Goal: Task Accomplishment & Management: Complete application form

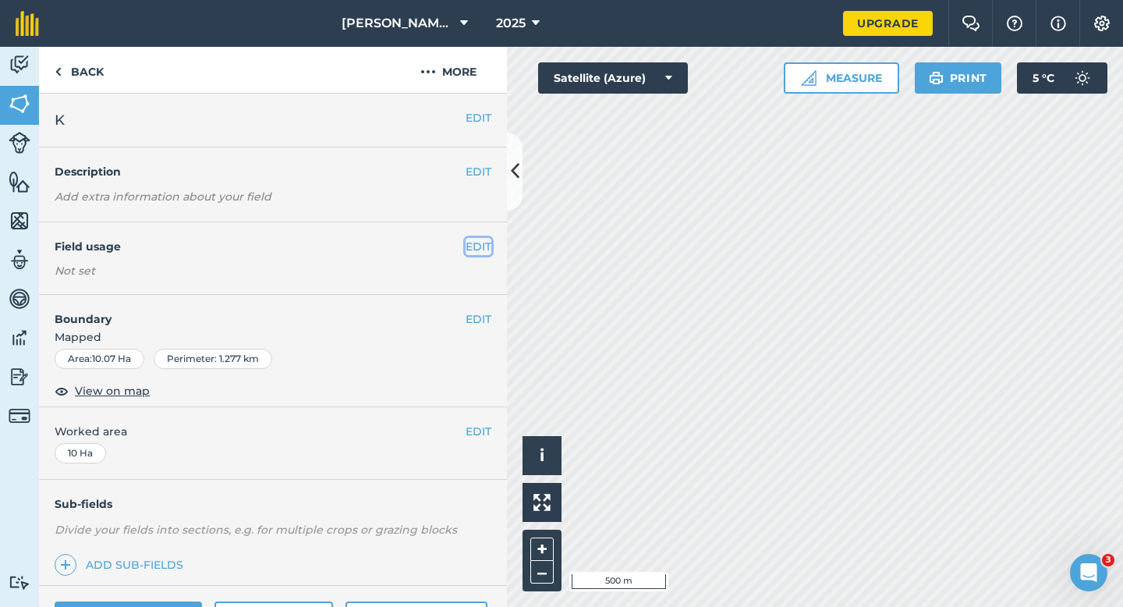
click at [474, 246] on button "EDIT" at bounding box center [479, 246] width 26 height 17
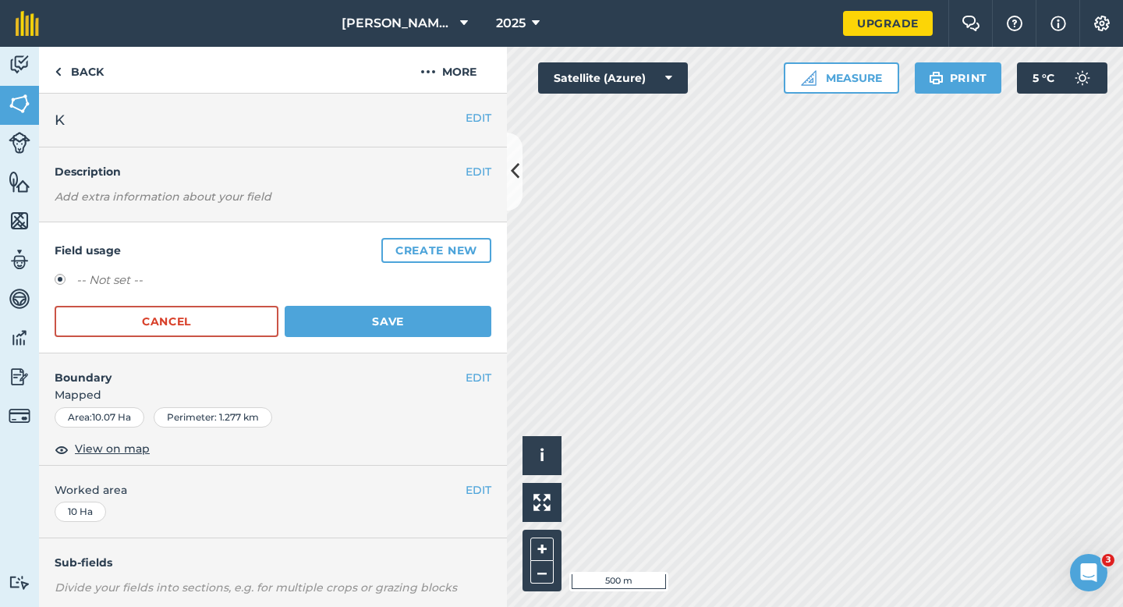
click at [474, 246] on button "Create new" at bounding box center [436, 250] width 110 height 25
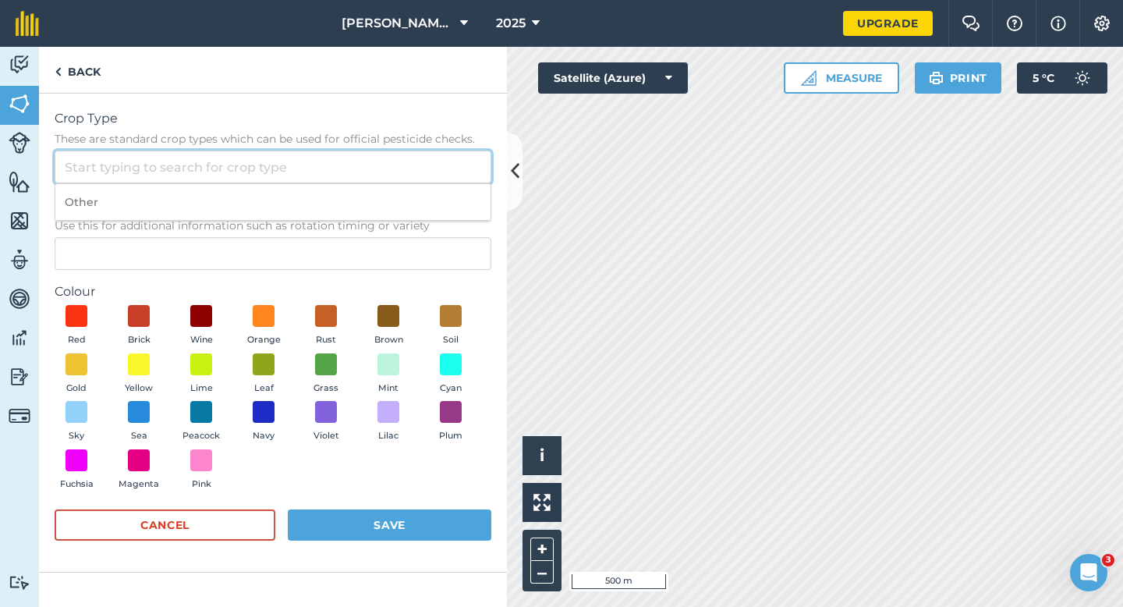
click at [397, 168] on input "Crop Type These are standard crop types which can be used for official pesticid…" at bounding box center [273, 167] width 437 height 33
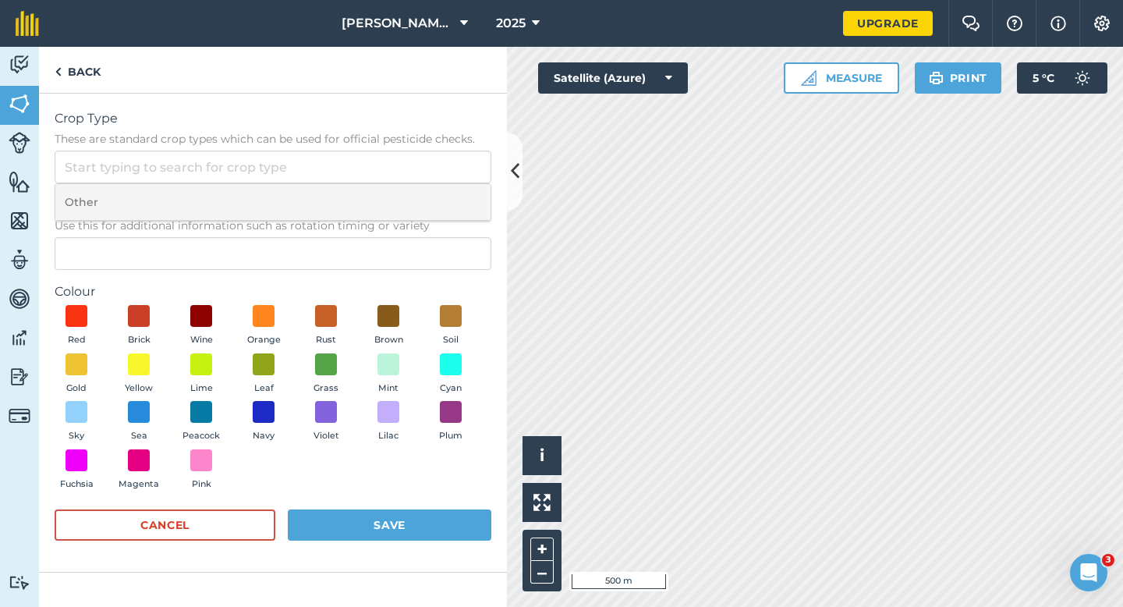
click at [397, 191] on li "Other" at bounding box center [272, 202] width 435 height 37
type input "Other"
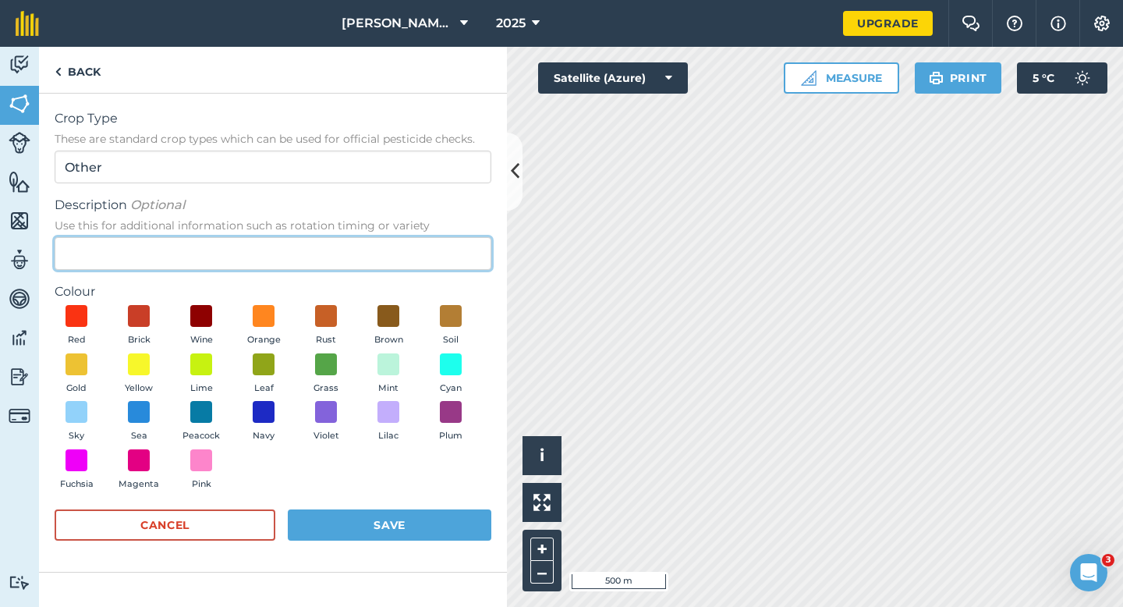
click at [384, 241] on input "Description Optional Use this for additional information such as rotation timin…" at bounding box center [273, 253] width 437 height 33
type input "Radish Seed"
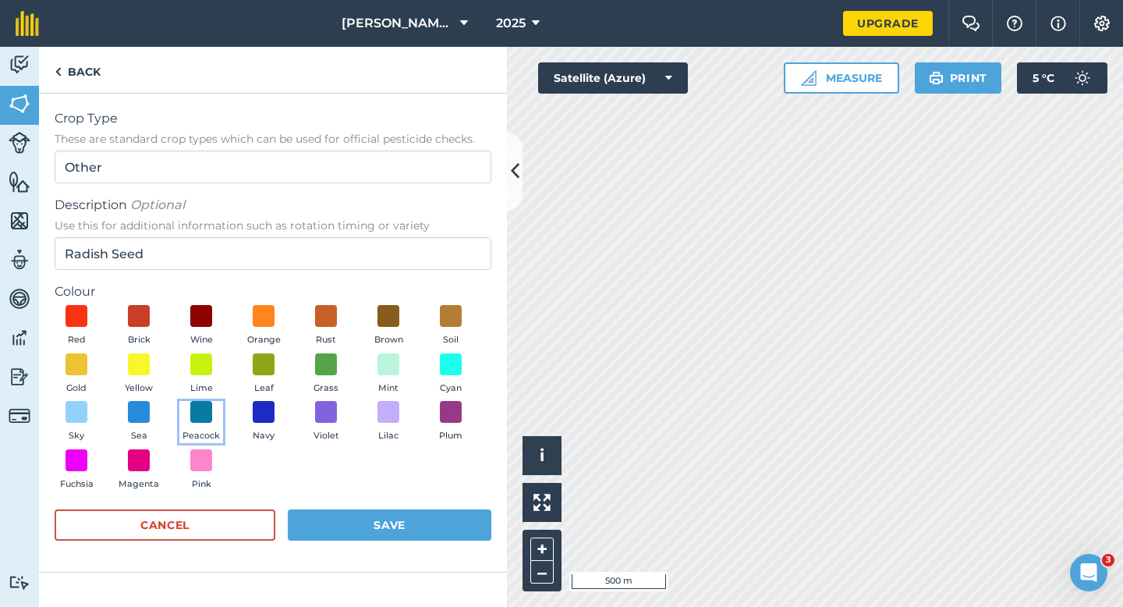
click at [205, 424] on button "Peacock" at bounding box center [201, 422] width 44 height 42
click at [381, 535] on button "Save" at bounding box center [390, 524] width 204 height 31
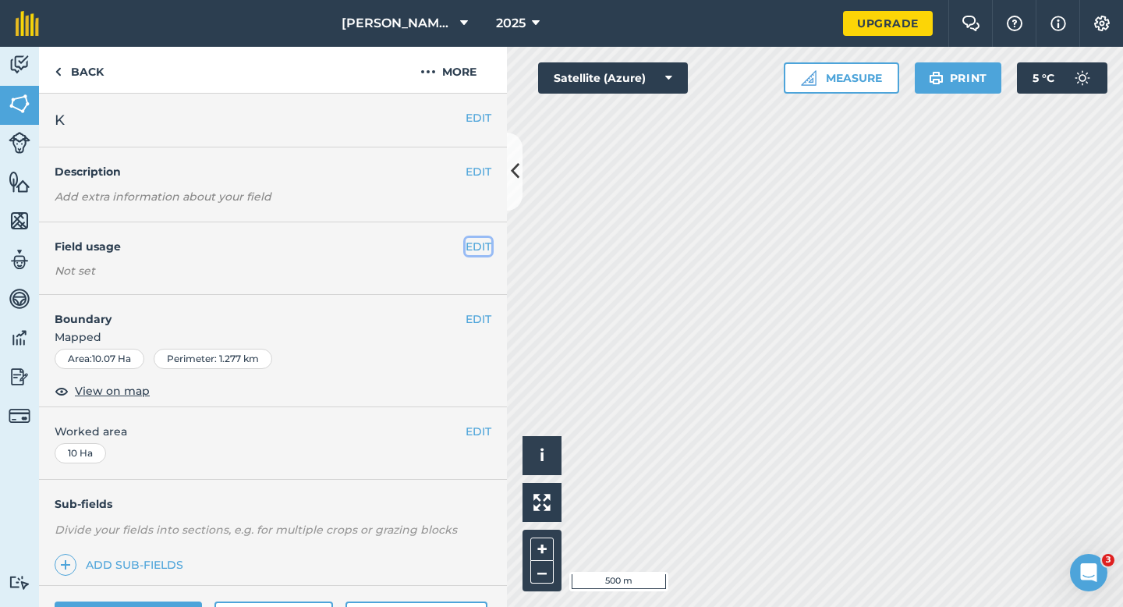
click at [483, 249] on button "EDIT" at bounding box center [479, 246] width 26 height 17
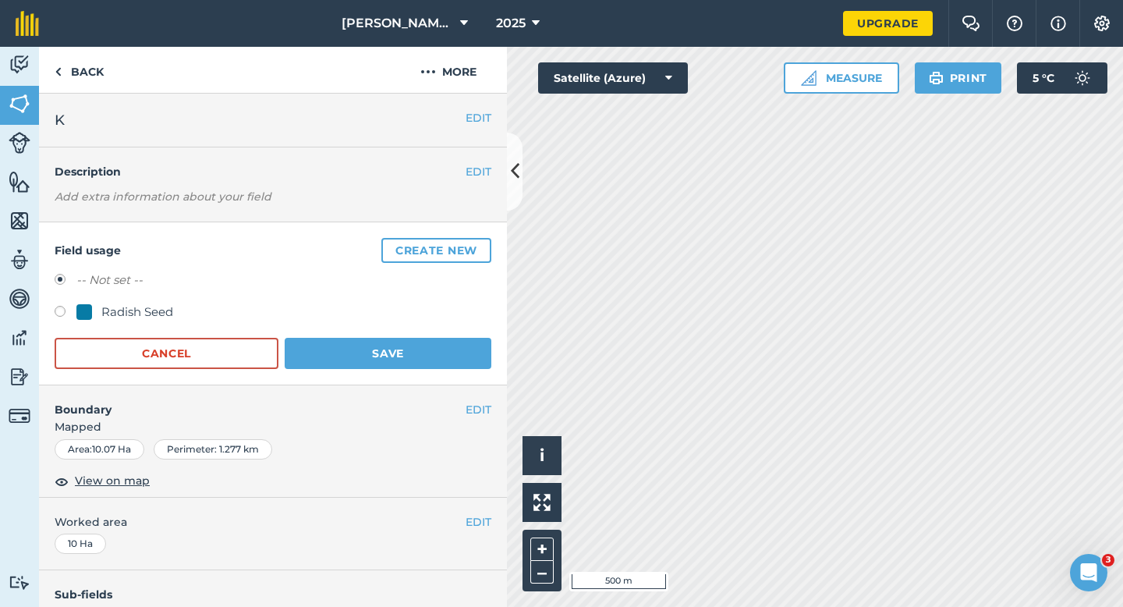
click at [158, 293] on div "-- Not set -- Radish Seed" at bounding box center [273, 298] width 437 height 55
click at [158, 316] on div "Radish Seed" at bounding box center [137, 312] width 72 height 19
radio input "true"
radio input "false"
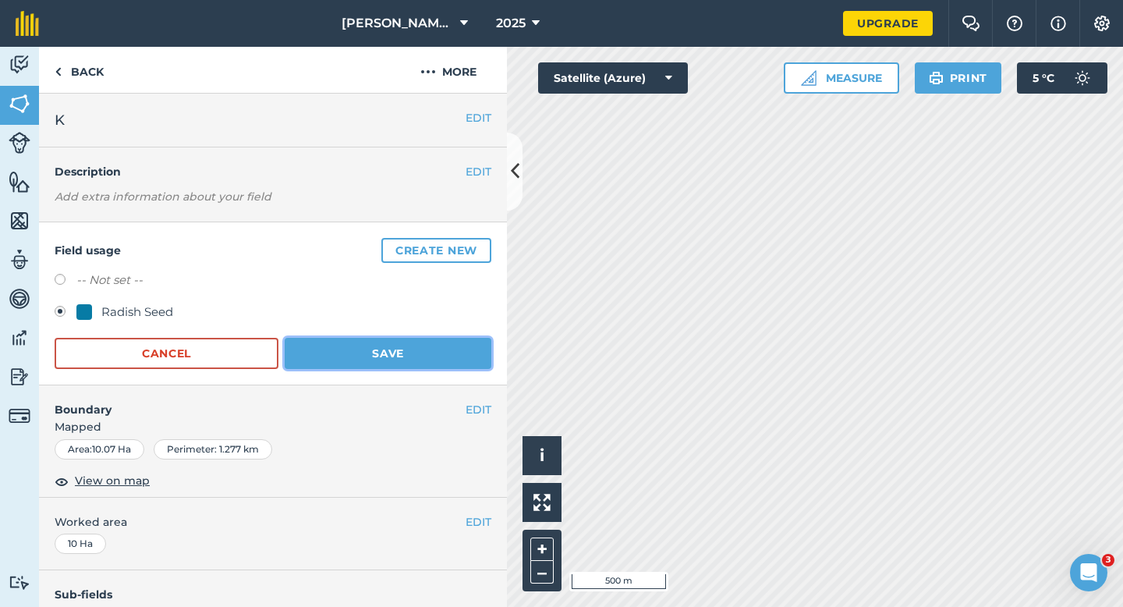
click at [388, 358] on button "Save" at bounding box center [388, 353] width 207 height 31
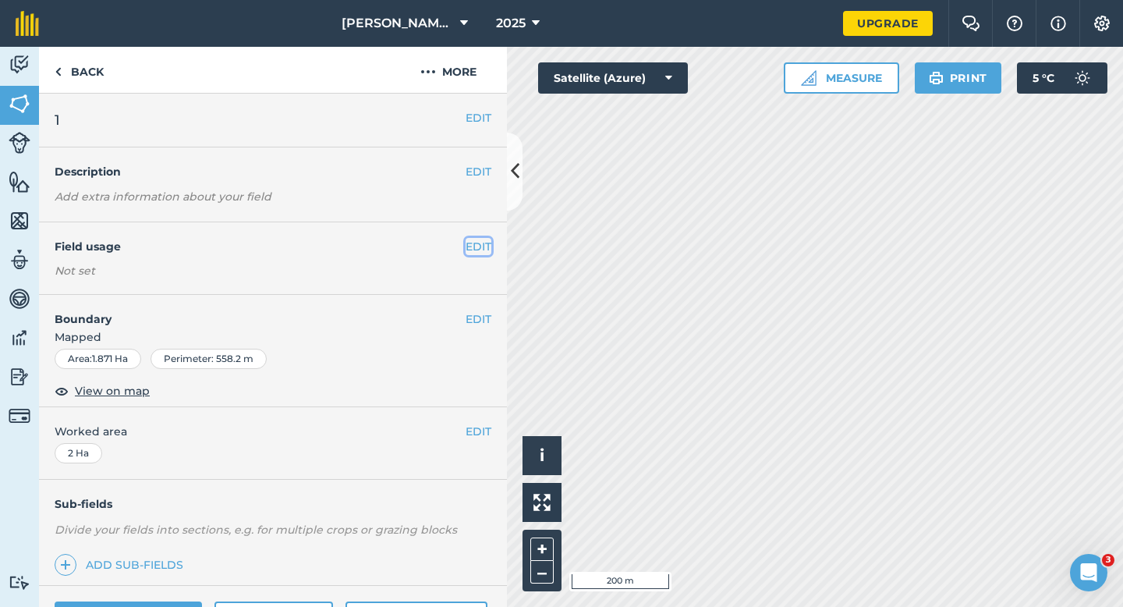
click at [473, 242] on button "EDIT" at bounding box center [479, 246] width 26 height 17
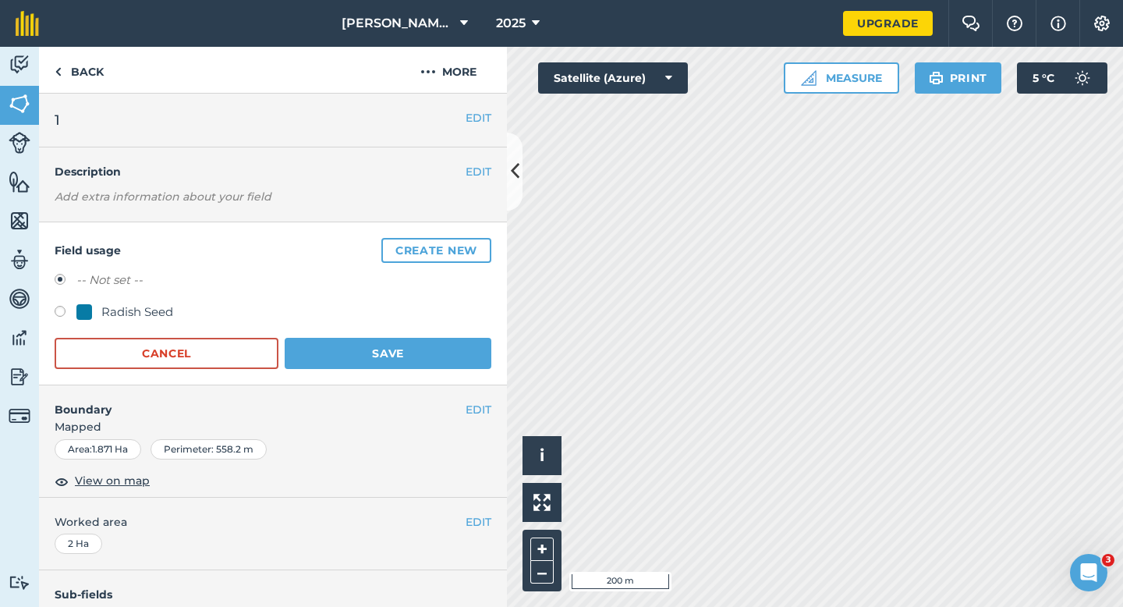
click at [473, 242] on button "Create new" at bounding box center [436, 250] width 110 height 25
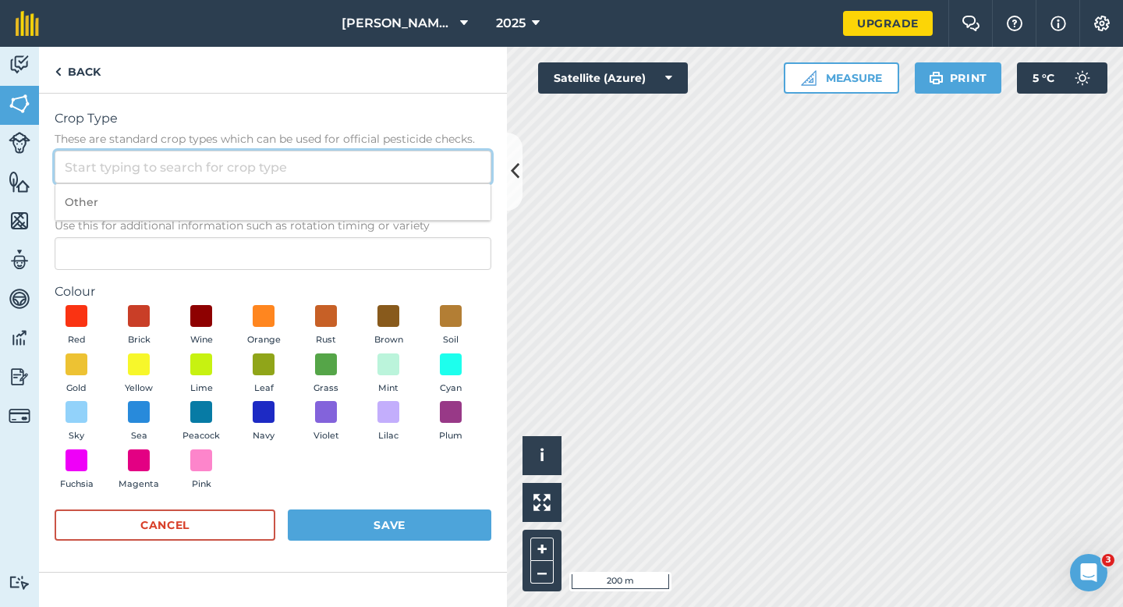
click at [442, 182] on input "Crop Type These are standard crop types which can be used for official pesticid…" at bounding box center [273, 167] width 437 height 33
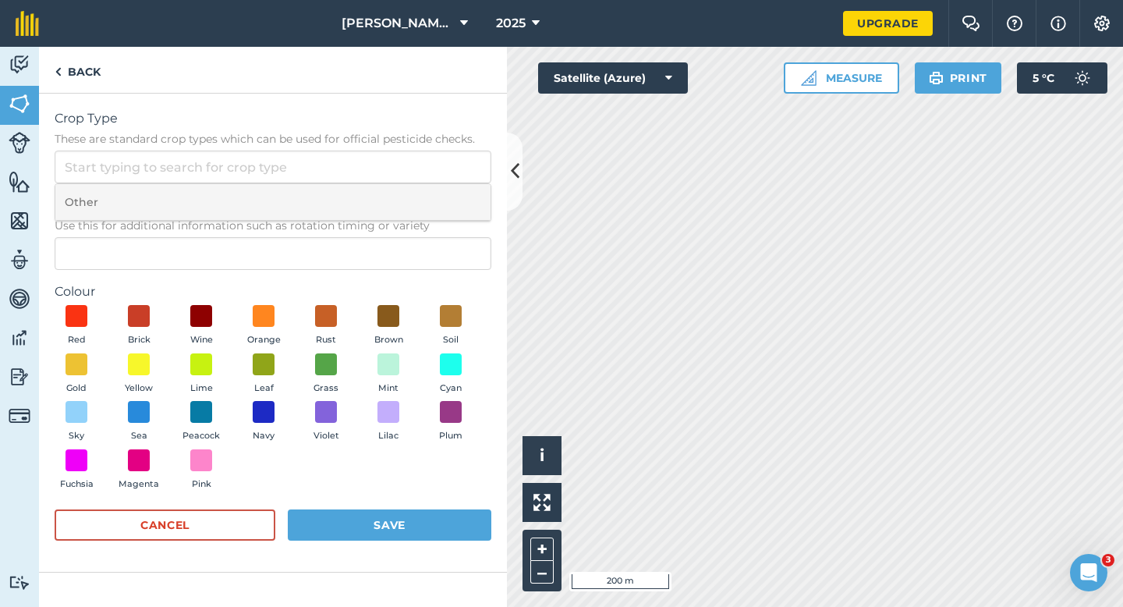
click at [442, 191] on li "Other" at bounding box center [272, 202] width 435 height 37
type input "Other"
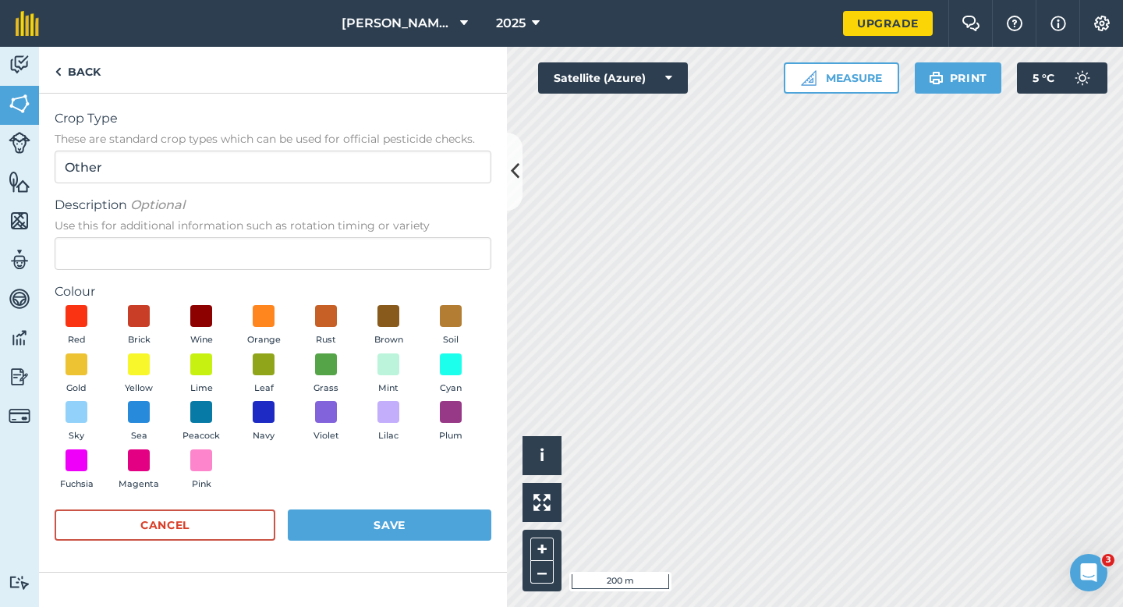
click at [440, 228] on span "Use this for additional information such as rotation timing or variety" at bounding box center [273, 226] width 437 height 16
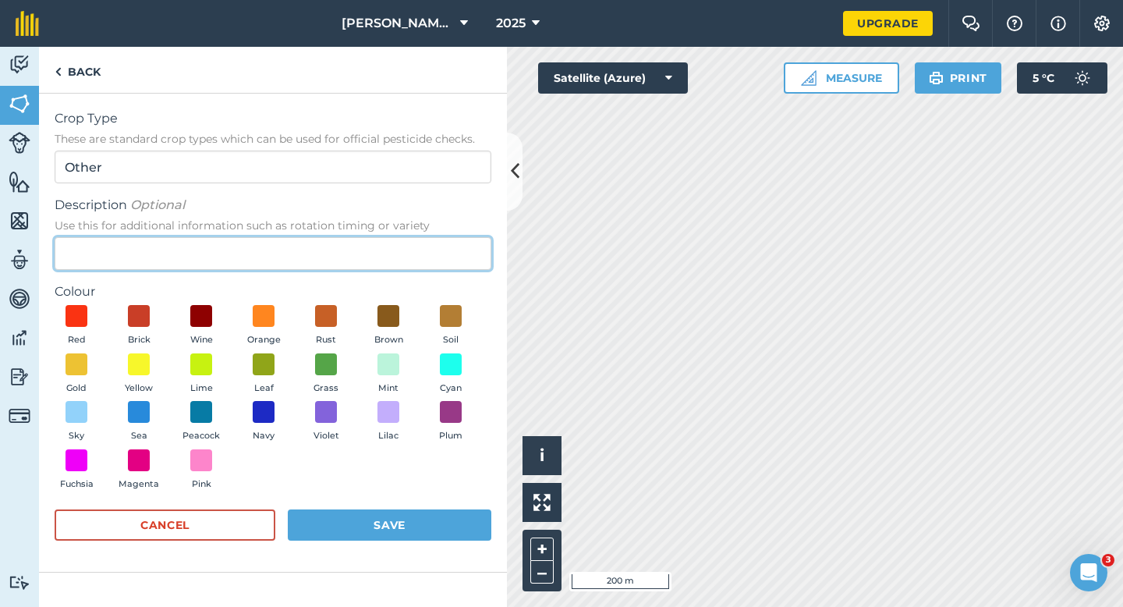
click at [440, 237] on input "Description Optional Use this for additional information such as rotation timin…" at bounding box center [273, 253] width 437 height 33
type input "Lucerne"
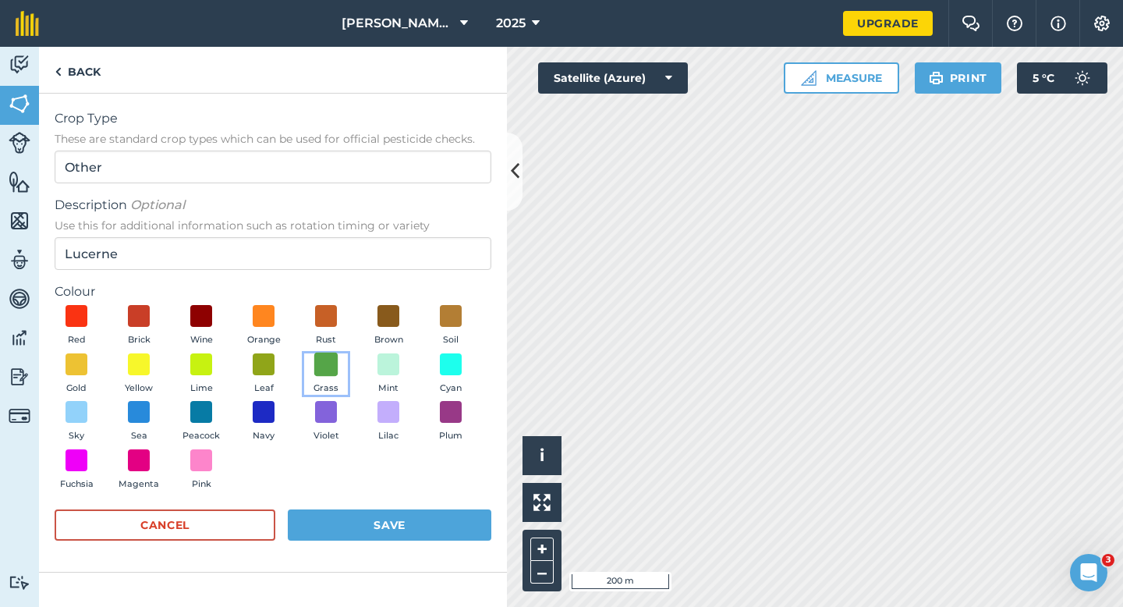
click at [317, 369] on span at bounding box center [326, 364] width 24 height 24
click at [343, 512] on button "Save" at bounding box center [390, 524] width 204 height 31
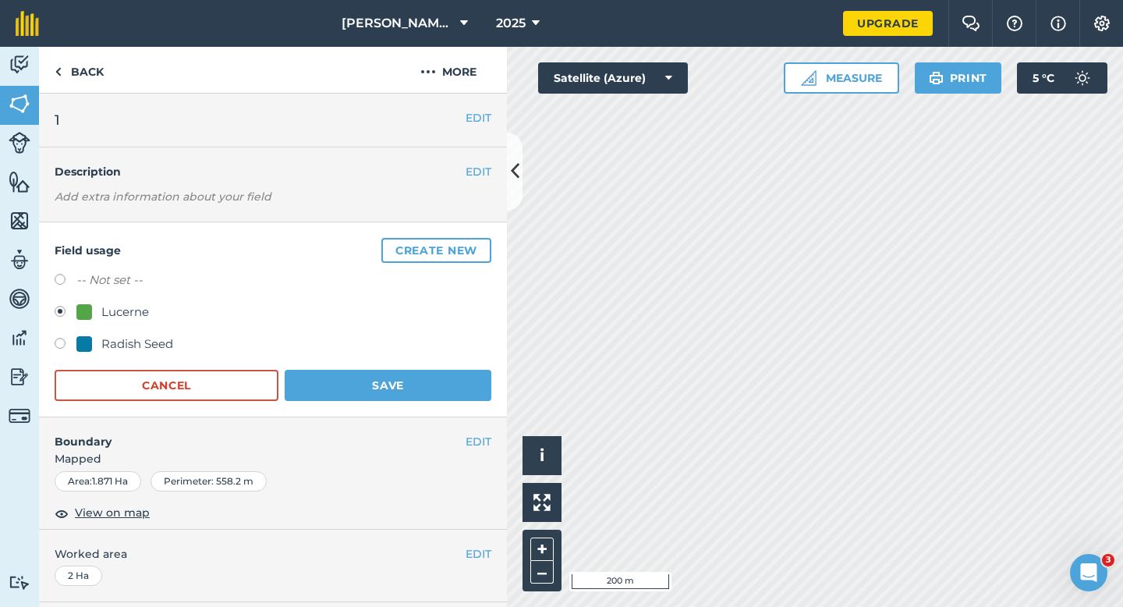
click at [409, 404] on div "Field usage Create new -- Not set -- Lucerne Radish Seed Cancel Save" at bounding box center [273, 319] width 468 height 195
click at [410, 395] on button "Save" at bounding box center [388, 385] width 207 height 31
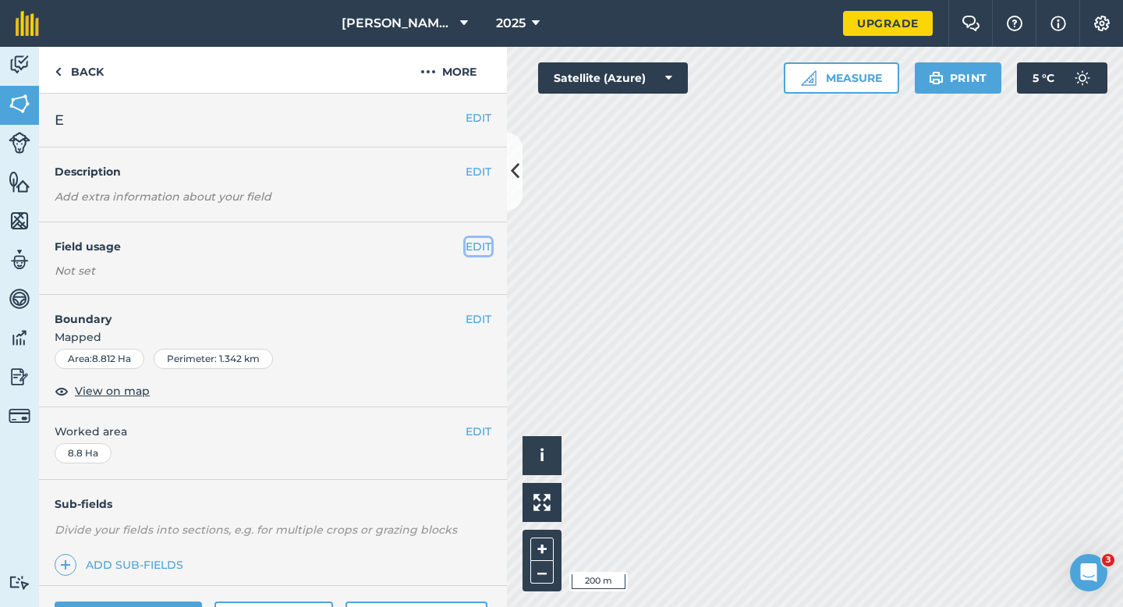
click at [476, 251] on button "EDIT" at bounding box center [479, 246] width 26 height 17
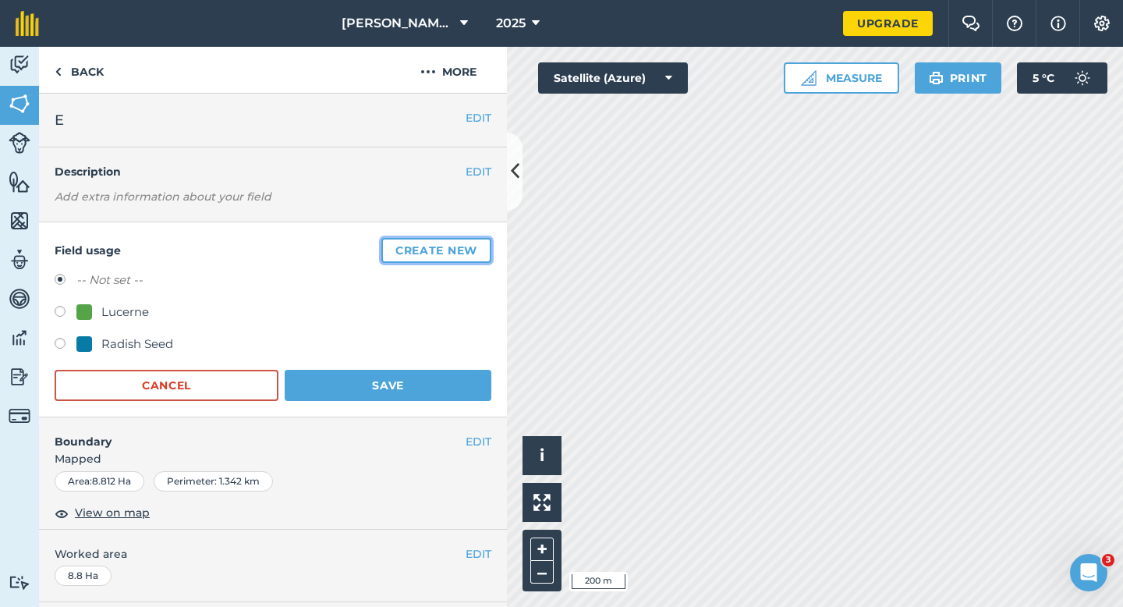
click at [476, 251] on button "Create new" at bounding box center [436, 250] width 110 height 25
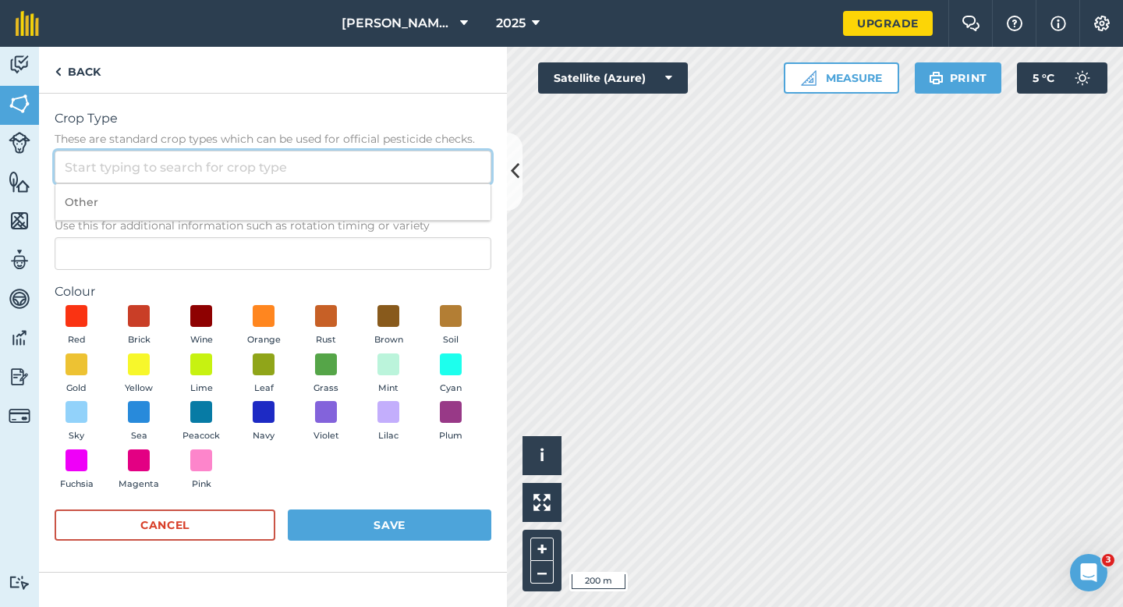
click at [440, 168] on input "Crop Type These are standard crop types which can be used for official pesticid…" at bounding box center [273, 167] width 437 height 33
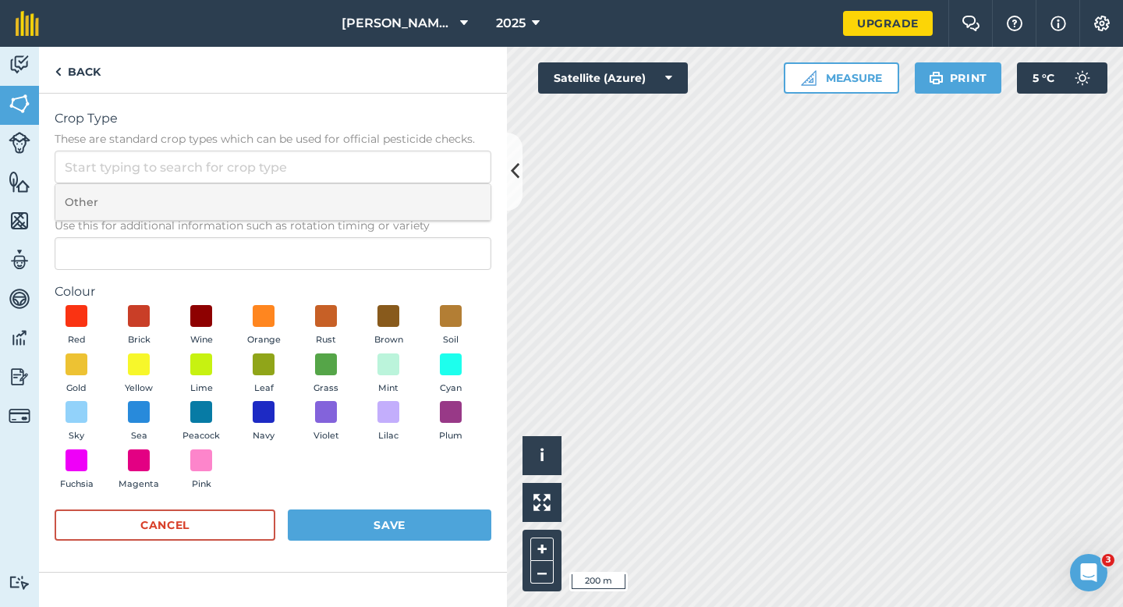
click at [440, 197] on li "Other" at bounding box center [272, 202] width 435 height 37
type input "Other"
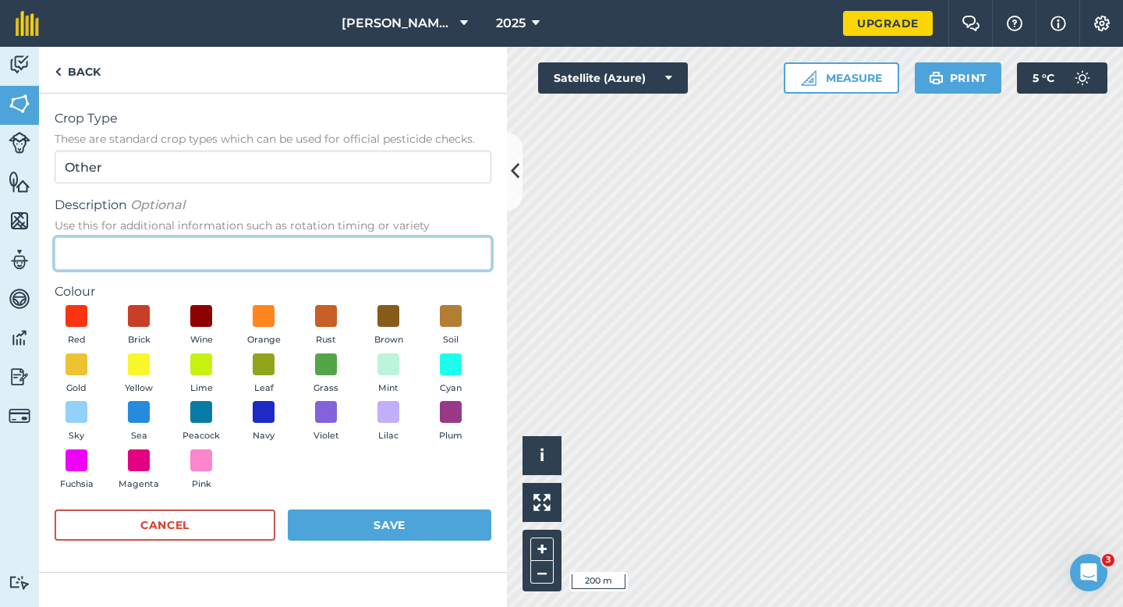
click at [429, 249] on input "Description Optional Use this for additional information such as rotation timin…" at bounding box center [273, 253] width 437 height 33
type input "Clover Seed"
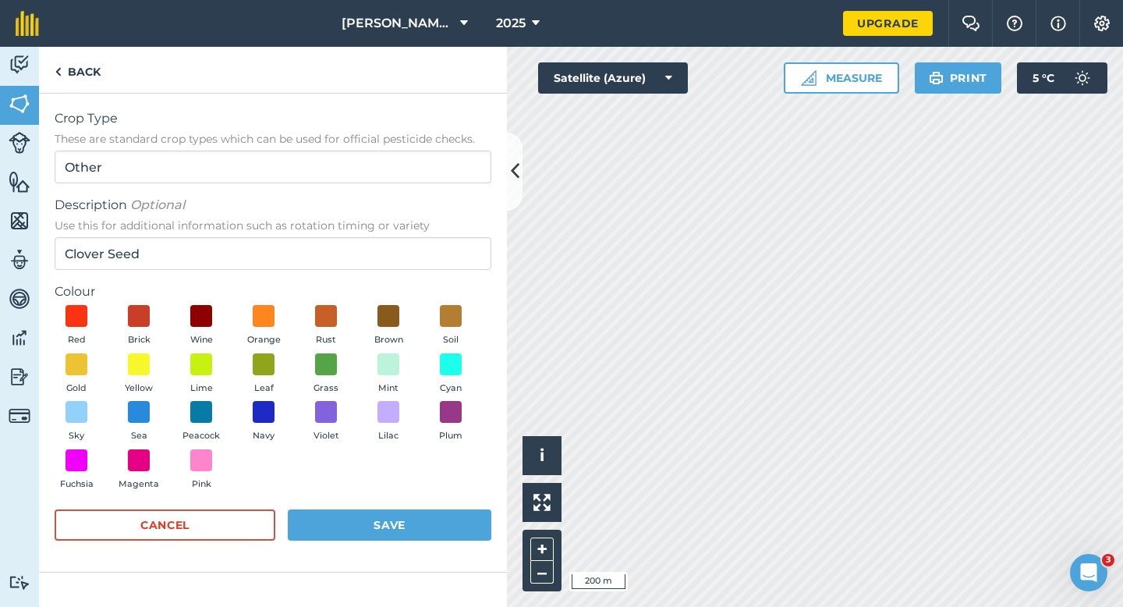
click at [391, 348] on div "Red Brick Wine Orange Rust Brown Soil Gold Yellow Lime Leaf Grass Mint Cyan Sky…" at bounding box center [273, 401] width 437 height 192
click at [391, 372] on span at bounding box center [389, 364] width 24 height 24
click at [412, 484] on div "Red Brick Wine Orange Rust Brown Soil Gold Yellow Lime Leaf Grass Mint Cyan Sky…" at bounding box center [273, 401] width 437 height 192
click at [412, 529] on button "Save" at bounding box center [390, 524] width 204 height 31
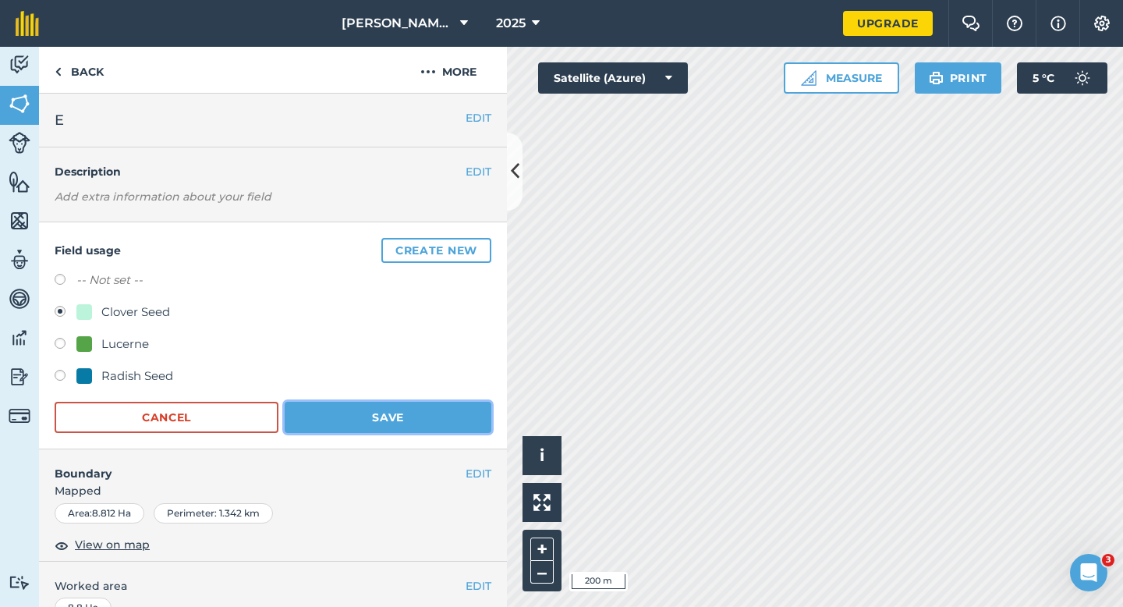
click at [395, 424] on button "Save" at bounding box center [388, 417] width 207 height 31
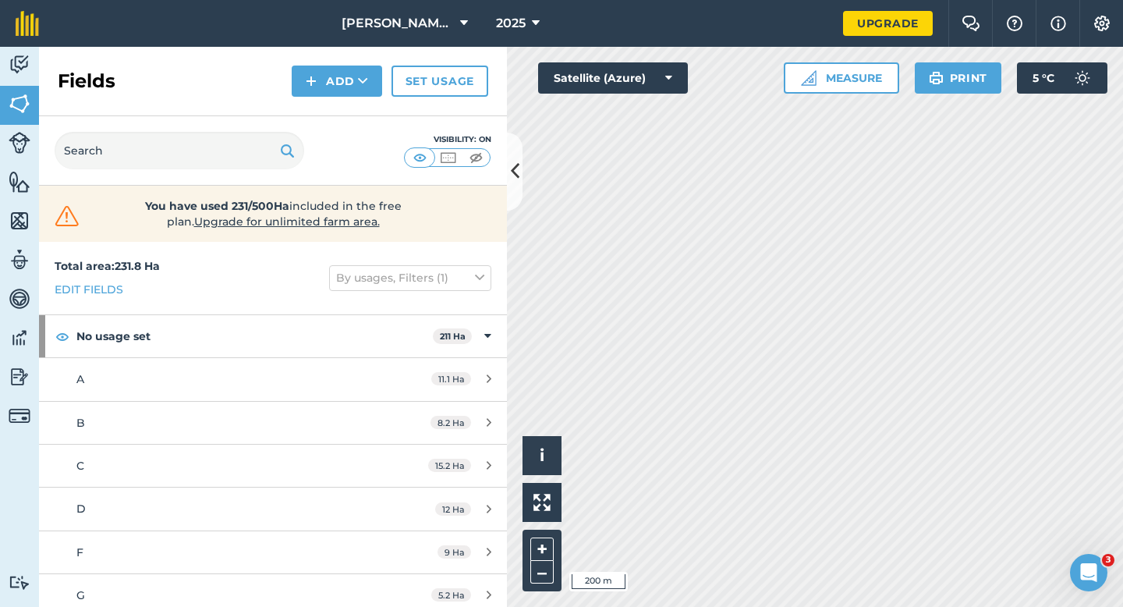
click at [443, 133] on div "Activity Fields Livestock Features Maps Team Vehicles Data Reporting Billing Tu…" at bounding box center [561, 327] width 1123 height 560
